Goal: Find specific page/section: Find specific page/section

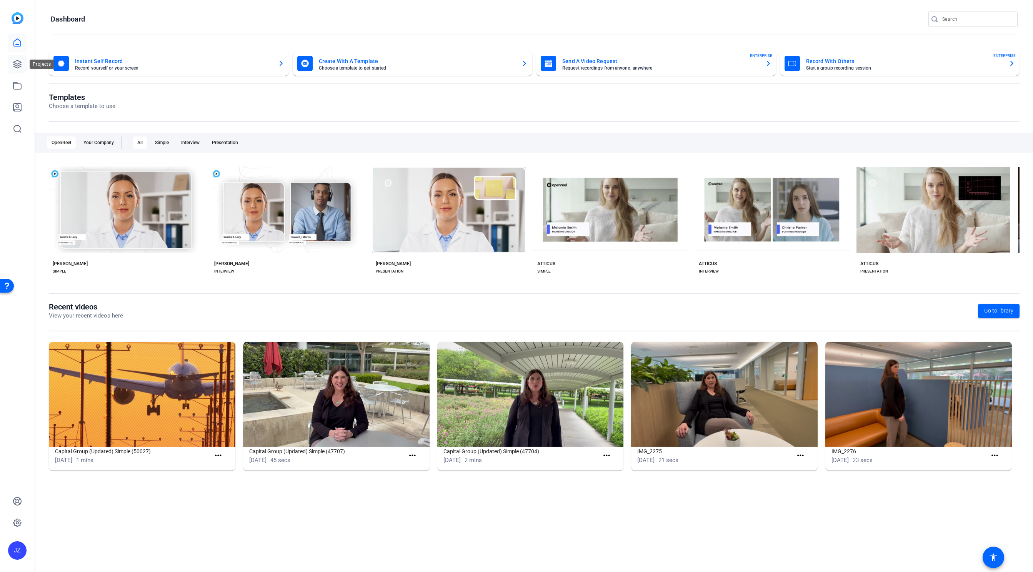
click at [16, 63] on icon at bounding box center [17, 64] width 8 height 8
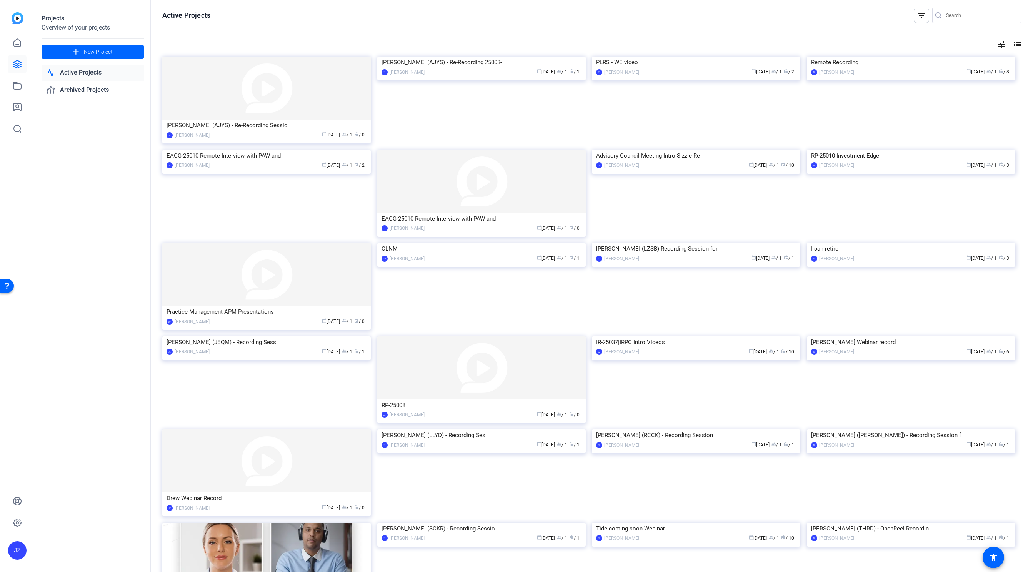
click at [80, 73] on link "Active Projects" at bounding box center [93, 73] width 102 height 16
click at [961, 15] on input "Search" at bounding box center [980, 15] width 69 height 9
click at [709, 150] on img at bounding box center [696, 150] width 208 height 0
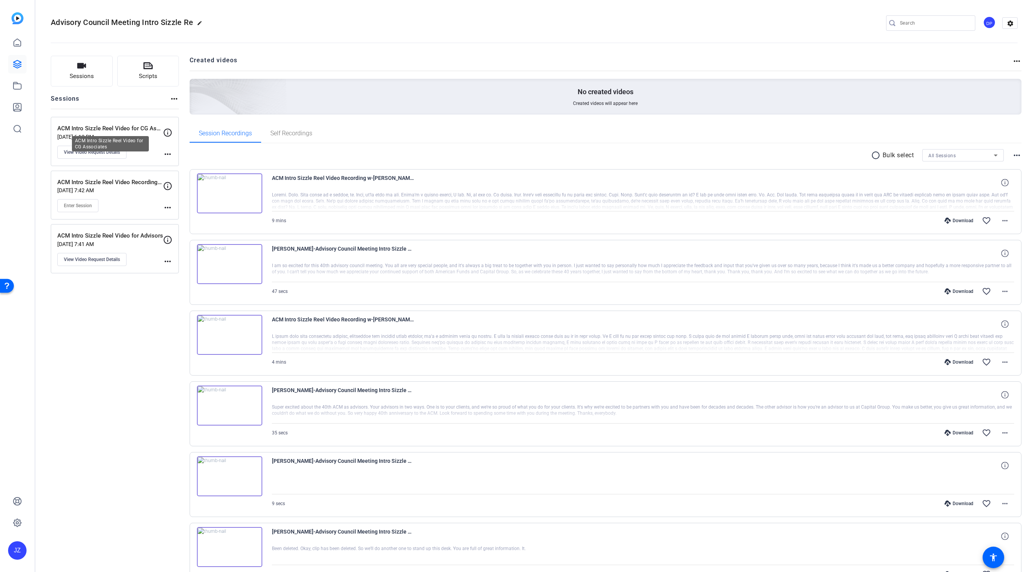
click at [130, 126] on p "ACM Intro Sizzle Reel Video for CG Associates" at bounding box center [110, 128] width 106 height 9
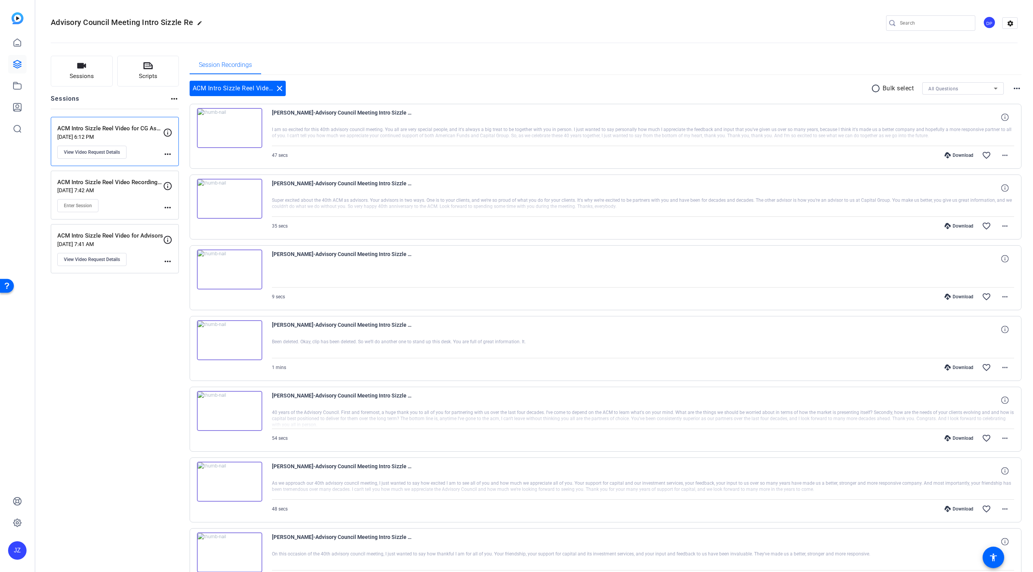
click at [118, 183] on p "ACM Intro Sizzle Reel Video Recording w/[PERSON_NAME]" at bounding box center [110, 182] width 106 height 9
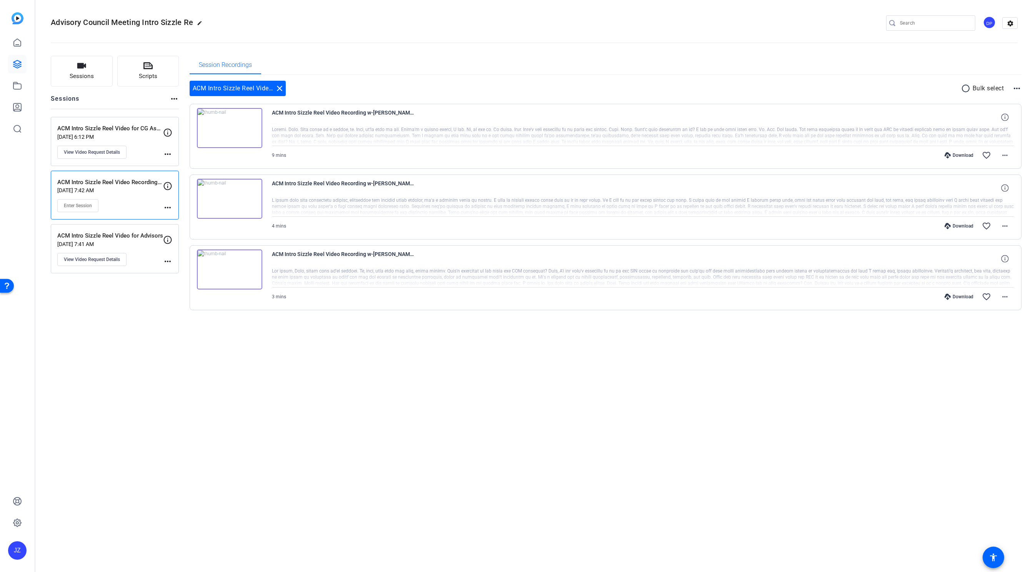
click at [134, 235] on p "ACM Intro Sizzle Reel Video for Advisors" at bounding box center [110, 235] width 106 height 9
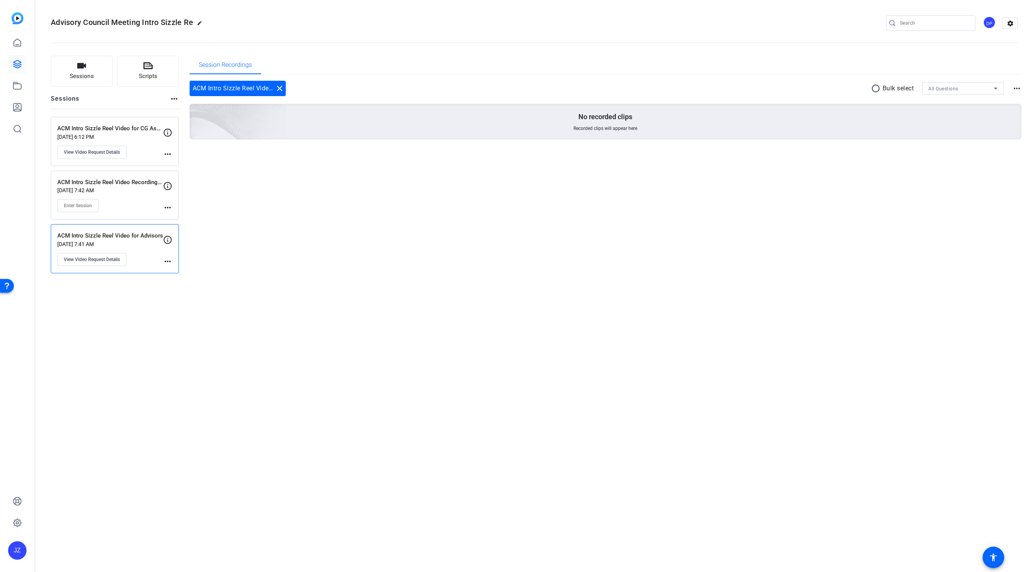
click at [127, 130] on p "ACM Intro Sizzle Reel Video for CG Associates" at bounding box center [110, 128] width 106 height 9
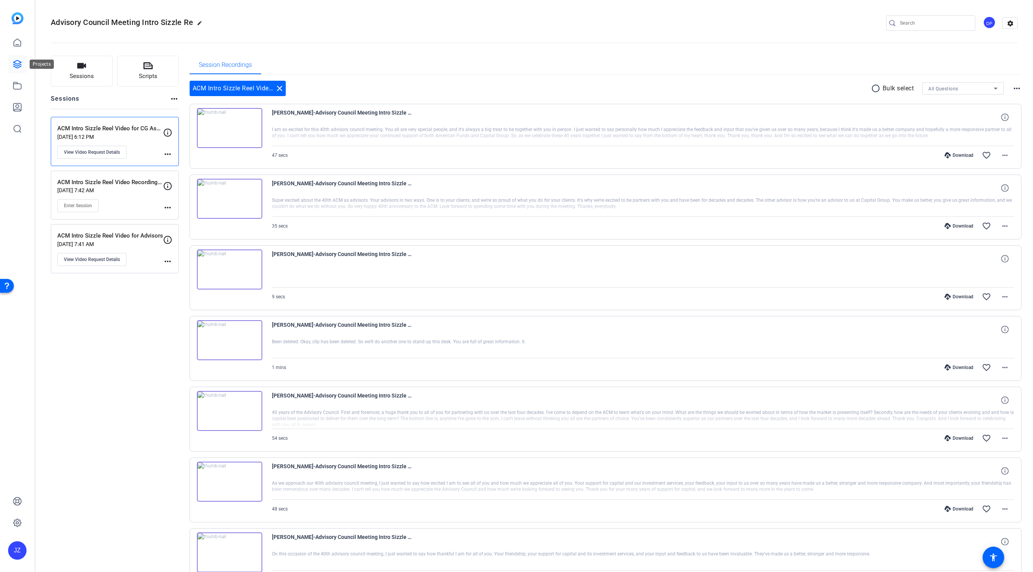
click at [16, 63] on icon at bounding box center [17, 64] width 9 height 9
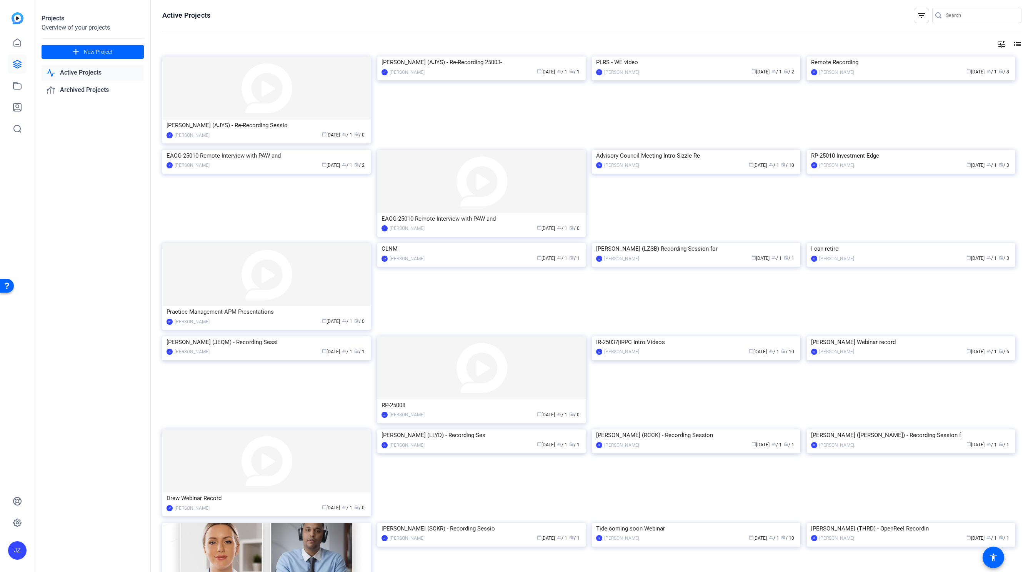
click at [955, 17] on input "Search" at bounding box center [980, 15] width 69 height 9
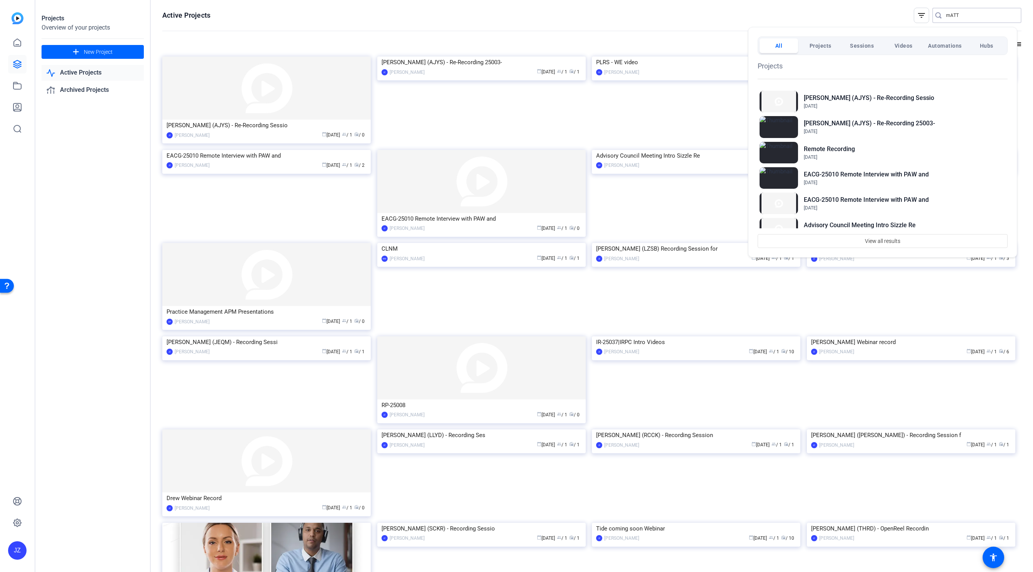
type input "mATT"
click at [953, 12] on div at bounding box center [516, 286] width 1033 height 572
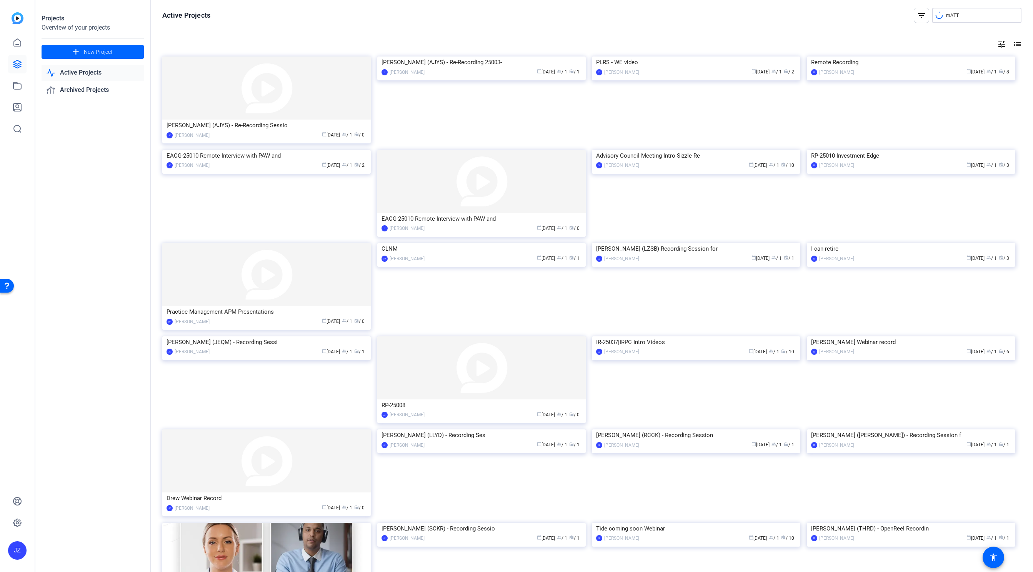
drag, startPoint x: 957, startPoint y: 12, endPoint x: 928, endPoint y: 14, distance: 29.7
click at [932, 14] on div "mATT" at bounding box center [973, 15] width 83 height 15
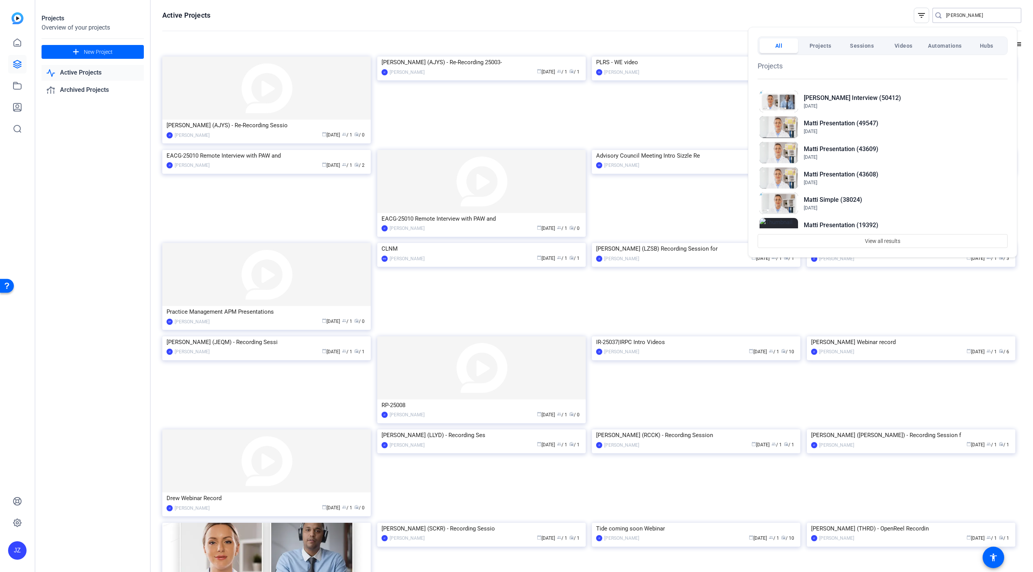
type input "[PERSON_NAME]"
click at [666, 10] on div at bounding box center [516, 286] width 1033 height 572
